Goal: Information Seeking & Learning: Understand process/instructions

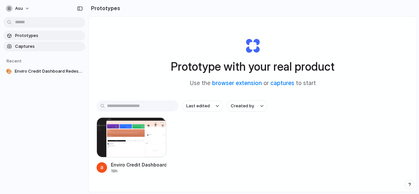
click at [55, 42] on link "Captures" at bounding box center [44, 47] width 82 height 10
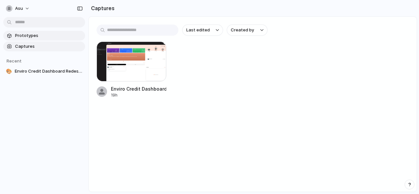
click at [54, 34] on span "Prototypes" at bounding box center [48, 35] width 67 height 7
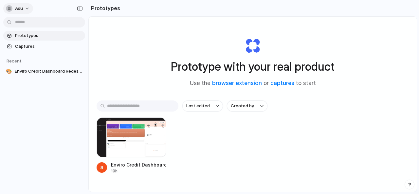
click at [24, 9] on button "asu" at bounding box center [18, 8] width 30 height 10
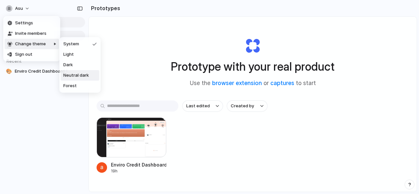
click at [79, 73] on span "Neutral dark" at bounding box center [76, 75] width 26 height 7
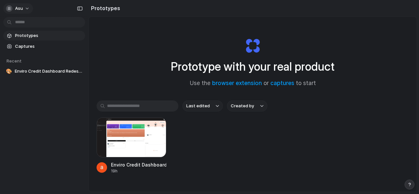
click at [25, 11] on button "asu" at bounding box center [18, 8] width 30 height 10
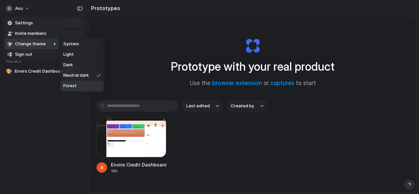
click at [71, 82] on li "Forest" at bounding box center [82, 85] width 43 height 10
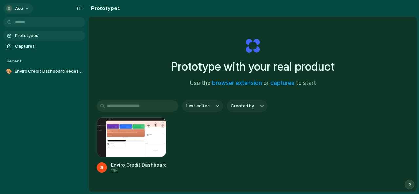
click at [27, 5] on button "asu" at bounding box center [18, 8] width 30 height 10
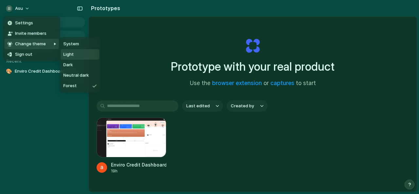
click at [64, 52] on span "Light" at bounding box center [68, 54] width 10 height 7
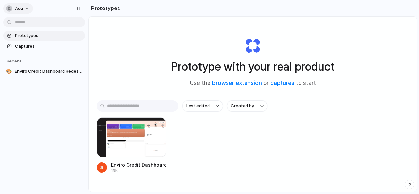
click at [12, 7] on div "asu" at bounding box center [14, 8] width 17 height 7
click at [281, 85] on link "captures" at bounding box center [282, 83] width 24 height 7
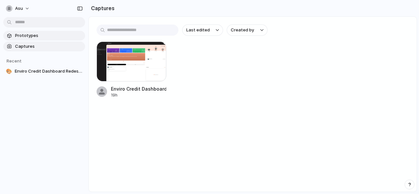
click at [48, 35] on span "Prototypes" at bounding box center [48, 35] width 67 height 7
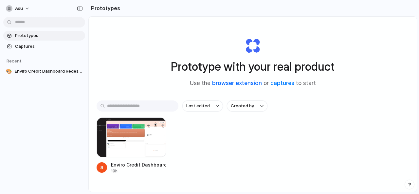
click at [237, 86] on link "browser extension" at bounding box center [237, 83] width 50 height 7
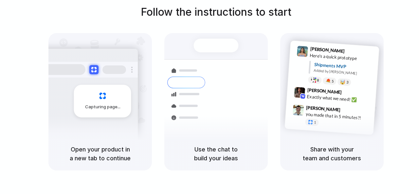
click at [105, 127] on div "Capturing page" at bounding box center [88, 98] width 99 height 100
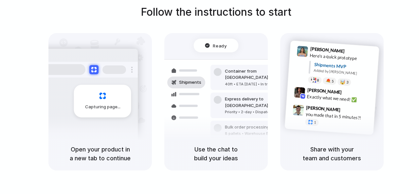
click at [183, 96] on div at bounding box center [186, 94] width 38 height 12
drag, startPoint x: 183, startPoint y: 96, endPoint x: 73, endPoint y: 99, distance: 109.3
click at [73, 99] on div "Capturing page Open your product in a new tab to continue Ready Shipments Conta…" at bounding box center [215, 101] width 335 height 137
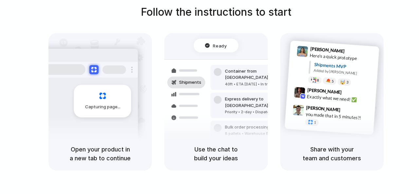
click at [74, 99] on div "Capturing page" at bounding box center [102, 101] width 57 height 33
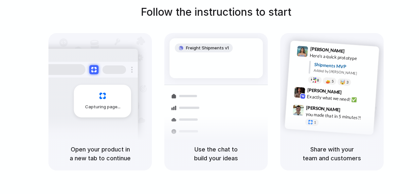
drag, startPoint x: 73, startPoint y: 99, endPoint x: 29, endPoint y: -8, distance: 115.9
click at [29, 0] on html "Follow the instructions to start Capturing page Open your product in a new tab …" at bounding box center [209, 97] width 419 height 194
